Goal: Participate in discussion: Engage in conversation with other users on a specific topic

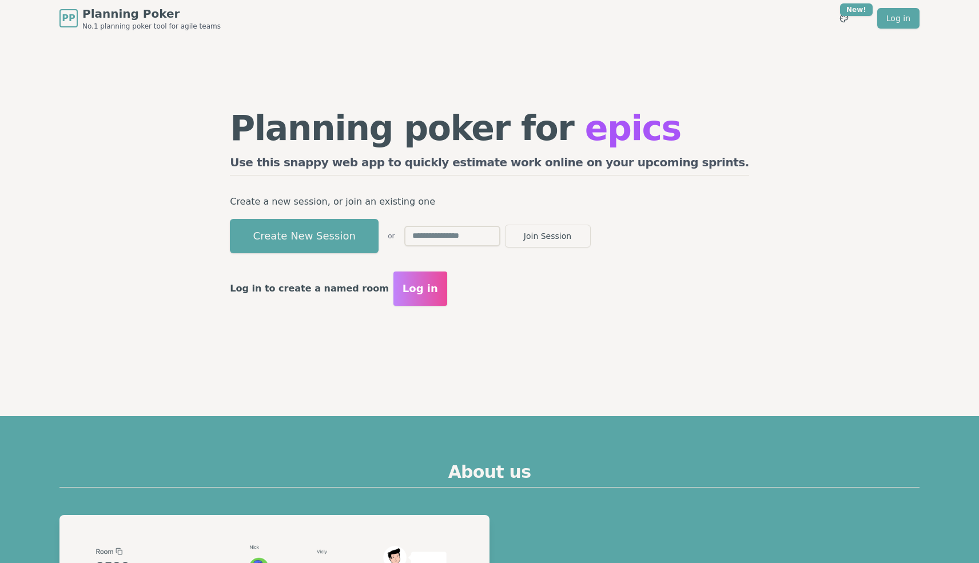
click at [500, 234] on input "text" at bounding box center [452, 236] width 96 height 21
click at [500, 233] on input "text" at bounding box center [452, 236] width 96 height 21
type input "****"
click at [591, 241] on button "Join Session" at bounding box center [548, 236] width 86 height 23
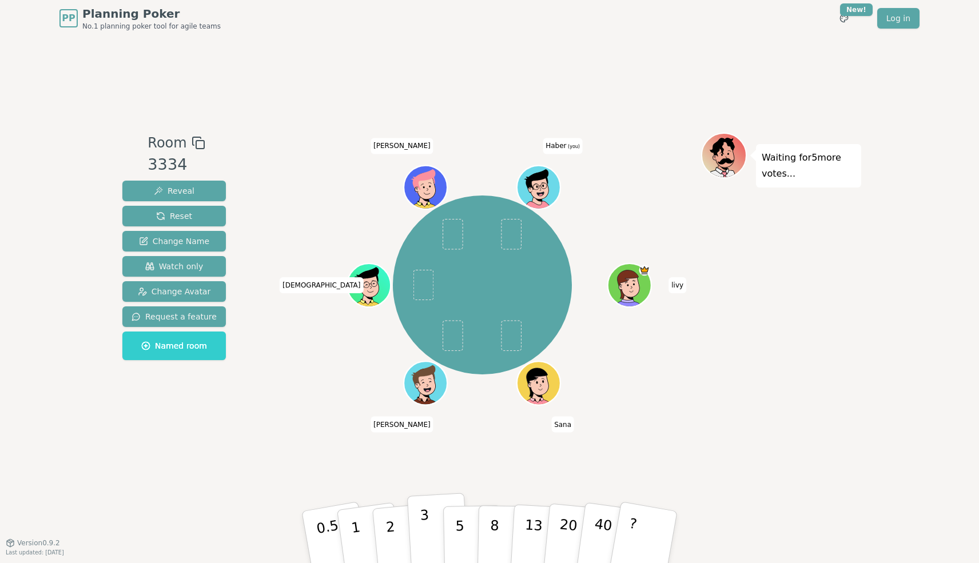
click at [424, 535] on p "3" at bounding box center [426, 538] width 13 height 62
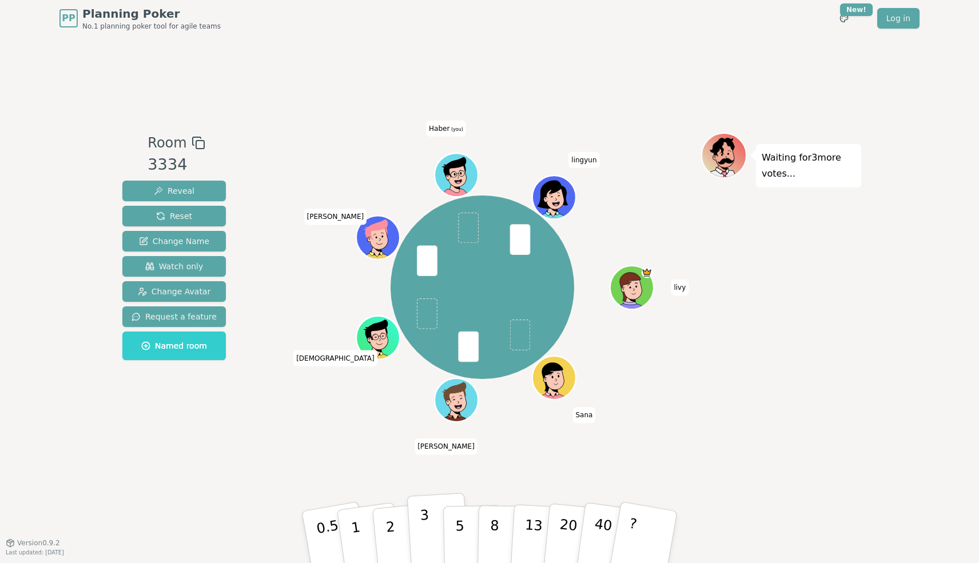
click at [420, 532] on button "3" at bounding box center [438, 537] width 62 height 89
click at [364, 519] on button "1" at bounding box center [369, 537] width 68 height 93
click at [364, 527] on button "1" at bounding box center [369, 537] width 68 height 93
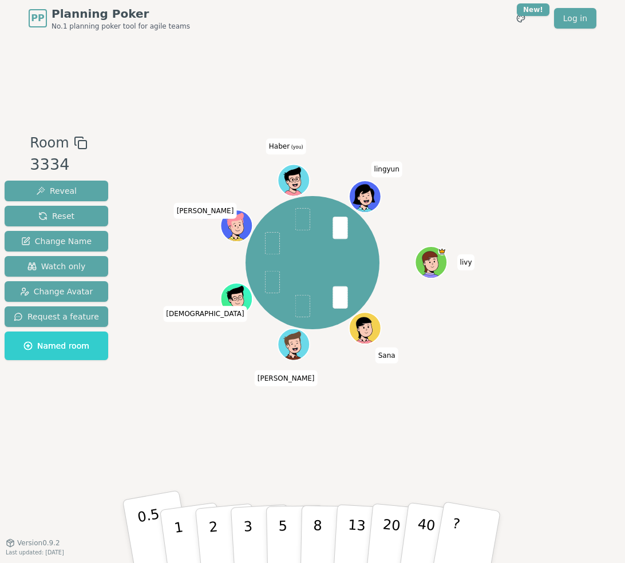
click at [153, 530] on p "0.5" at bounding box center [152, 538] width 32 height 65
click at [177, 528] on p "1" at bounding box center [180, 539] width 17 height 62
click at [210, 519] on p "2" at bounding box center [214, 539] width 15 height 62
click at [177, 529] on p "1" at bounding box center [180, 539] width 17 height 62
click at [173, 530] on button "1" at bounding box center [192, 537] width 68 height 93
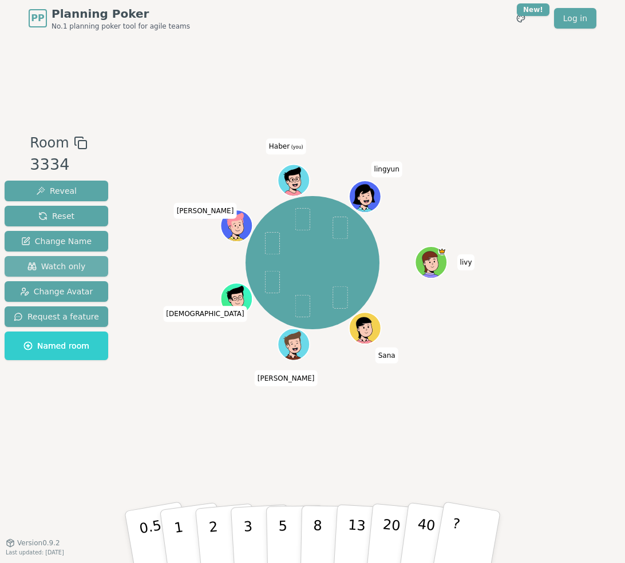
click at [72, 266] on span "Watch only" at bounding box center [56, 266] width 58 height 11
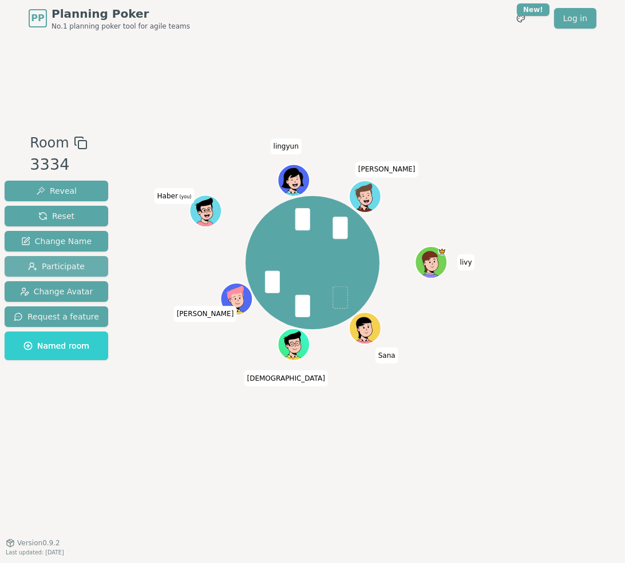
click at [74, 266] on span "Participate" at bounding box center [56, 266] width 57 height 11
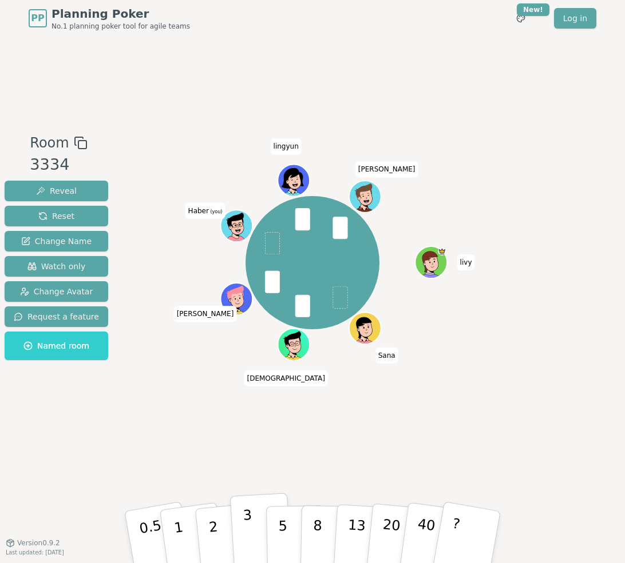
click at [249, 538] on p "3" at bounding box center [249, 538] width 13 height 62
click at [252, 530] on button "3" at bounding box center [261, 537] width 62 height 89
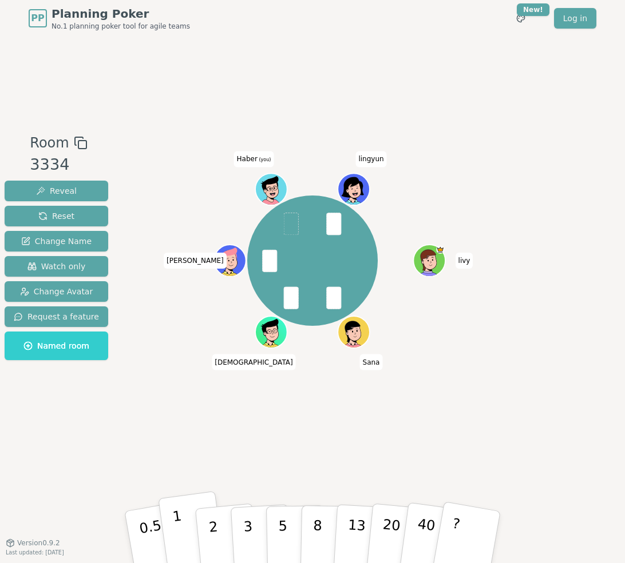
click at [183, 530] on button "1" at bounding box center [192, 537] width 68 height 93
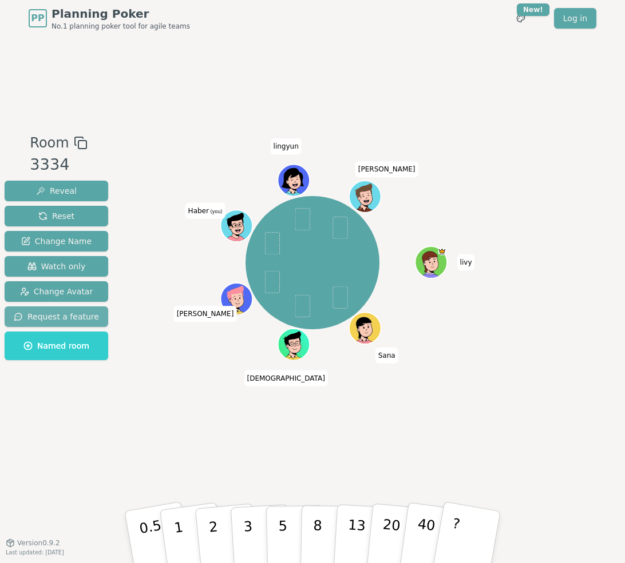
click at [86, 315] on span "Request a feature" at bounding box center [56, 316] width 85 height 11
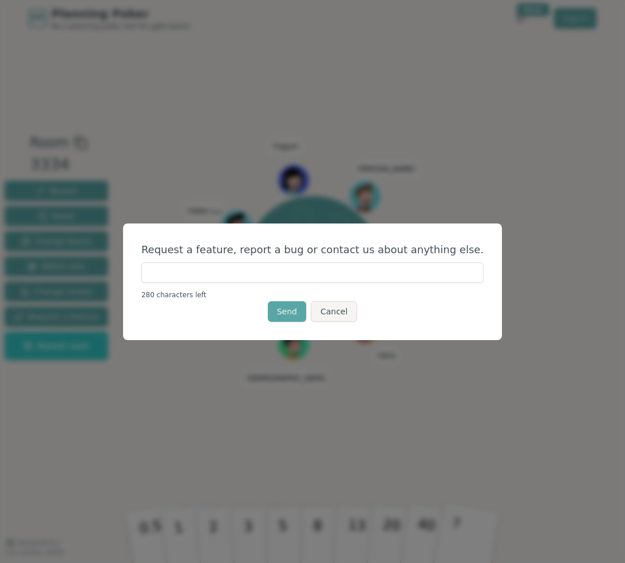
click at [275, 271] on input "text" at bounding box center [312, 273] width 342 height 21
click at [395, 237] on div "Request a feature, report a bug or contact us about anything else. 280 characte…" at bounding box center [312, 282] width 379 height 117
click at [334, 312] on button "Cancel" at bounding box center [334, 311] width 46 height 21
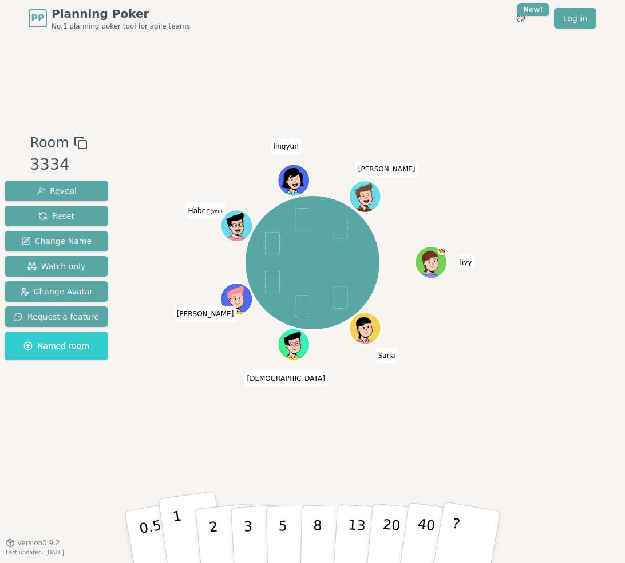
click at [184, 519] on button "1" at bounding box center [192, 537] width 68 height 93
